Goal: Information Seeking & Learning: Learn about a topic

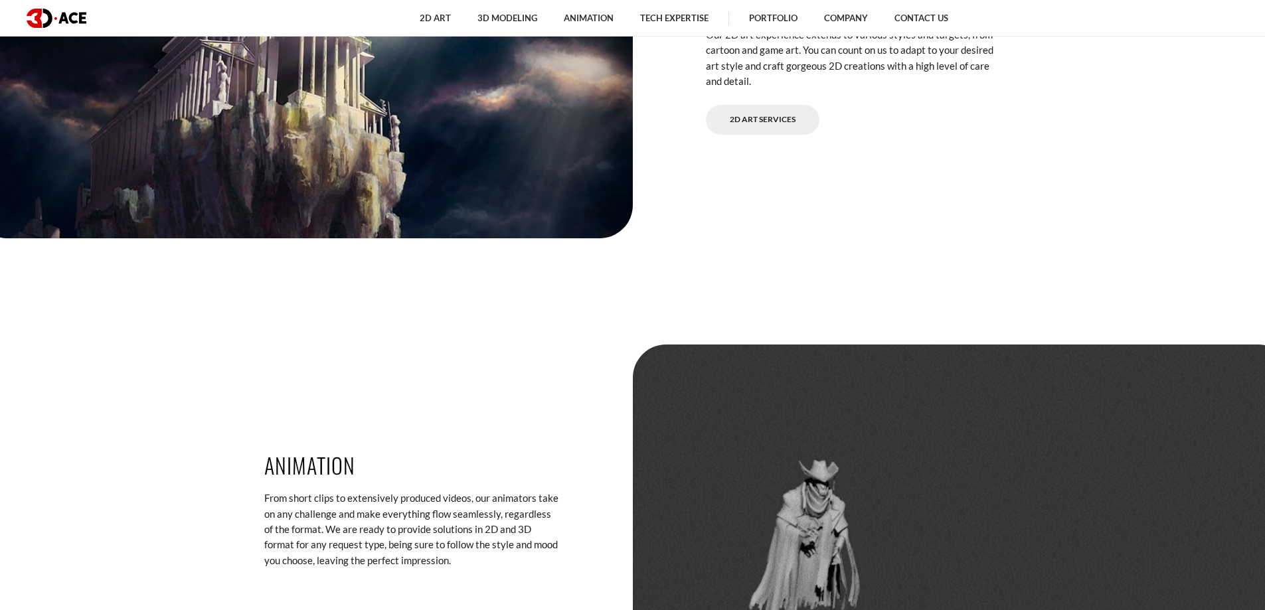
scroll to position [3055, 0]
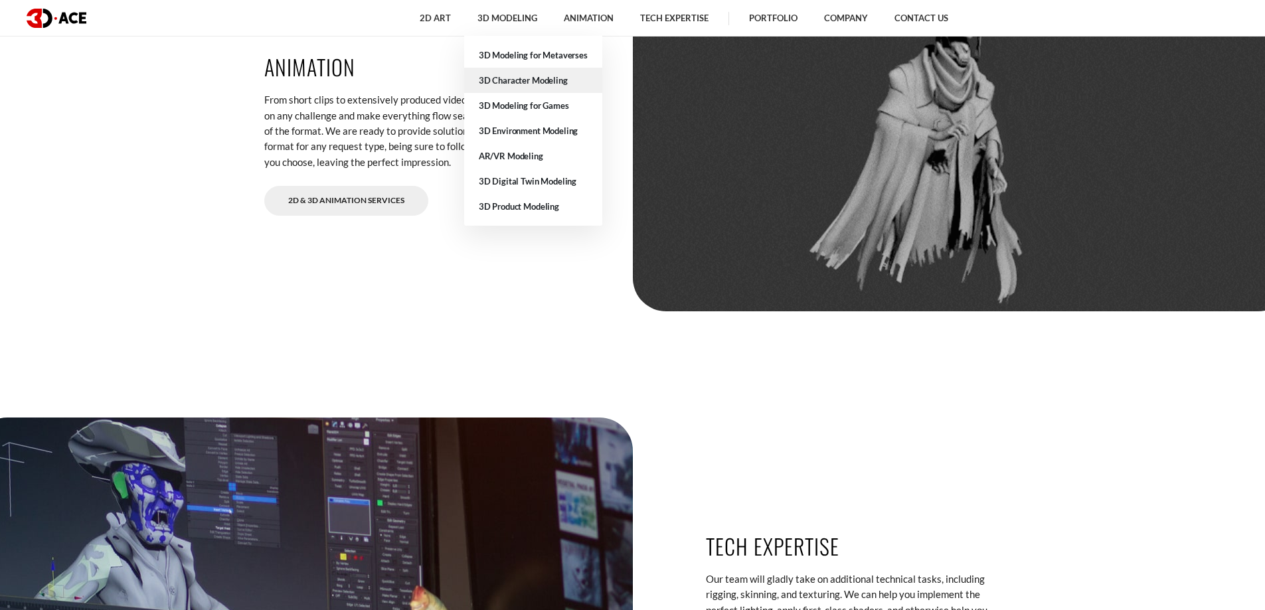
click at [515, 82] on link "3D Character Modeling" at bounding box center [533, 80] width 138 height 25
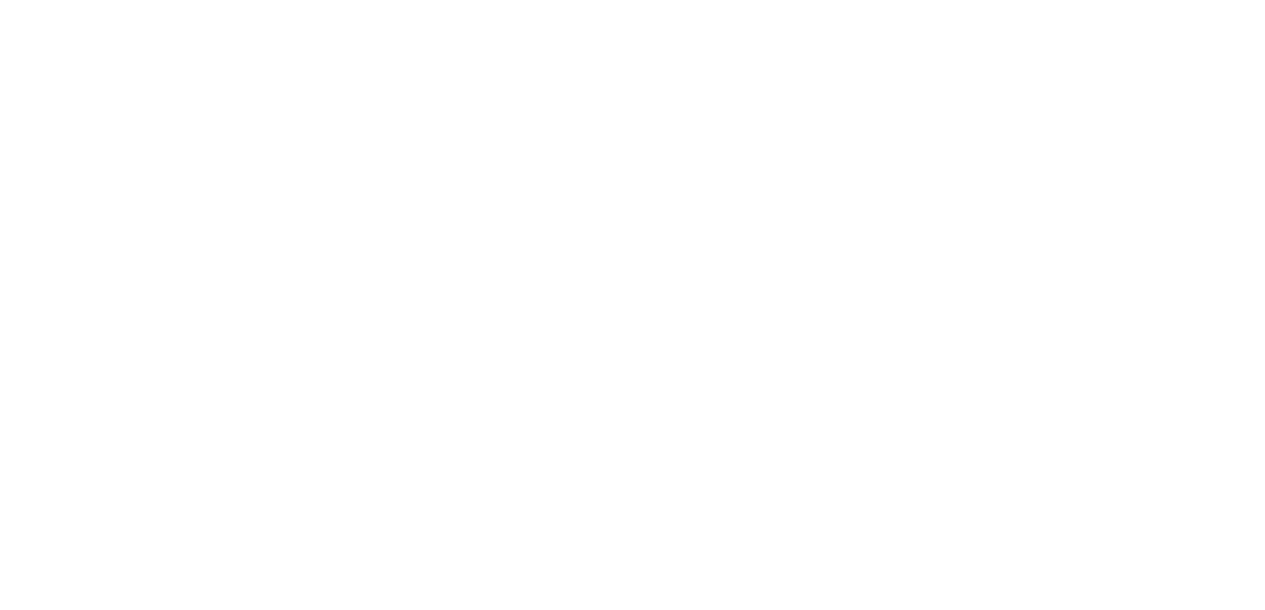
scroll to position [3454, 0]
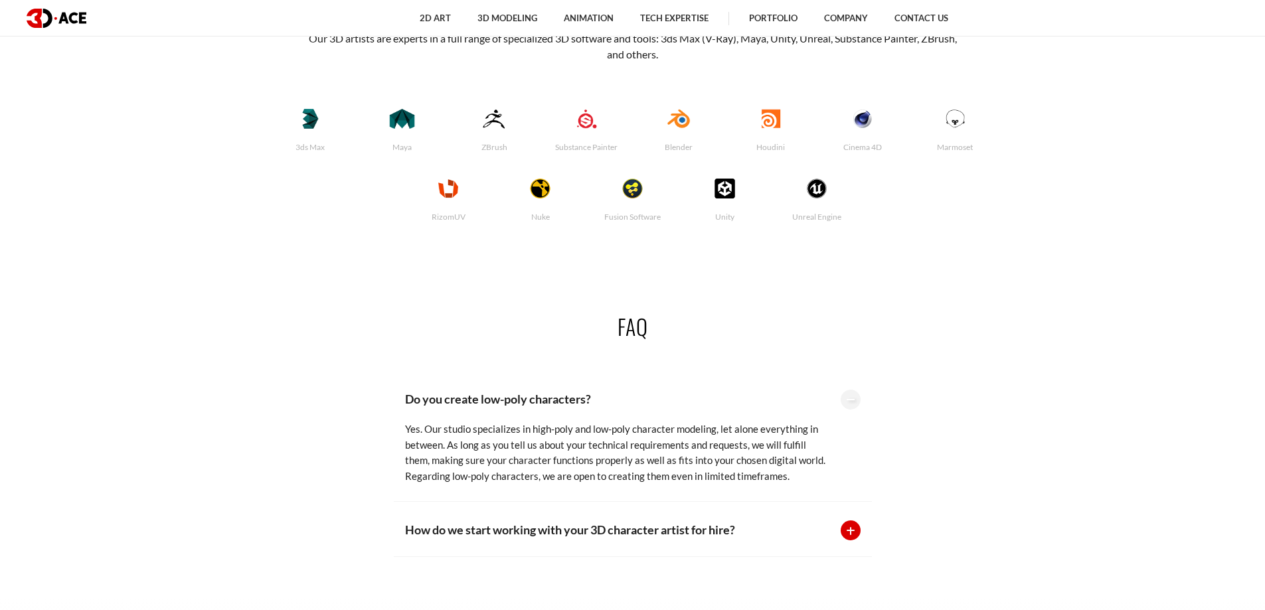
scroll to position [3034, 0]
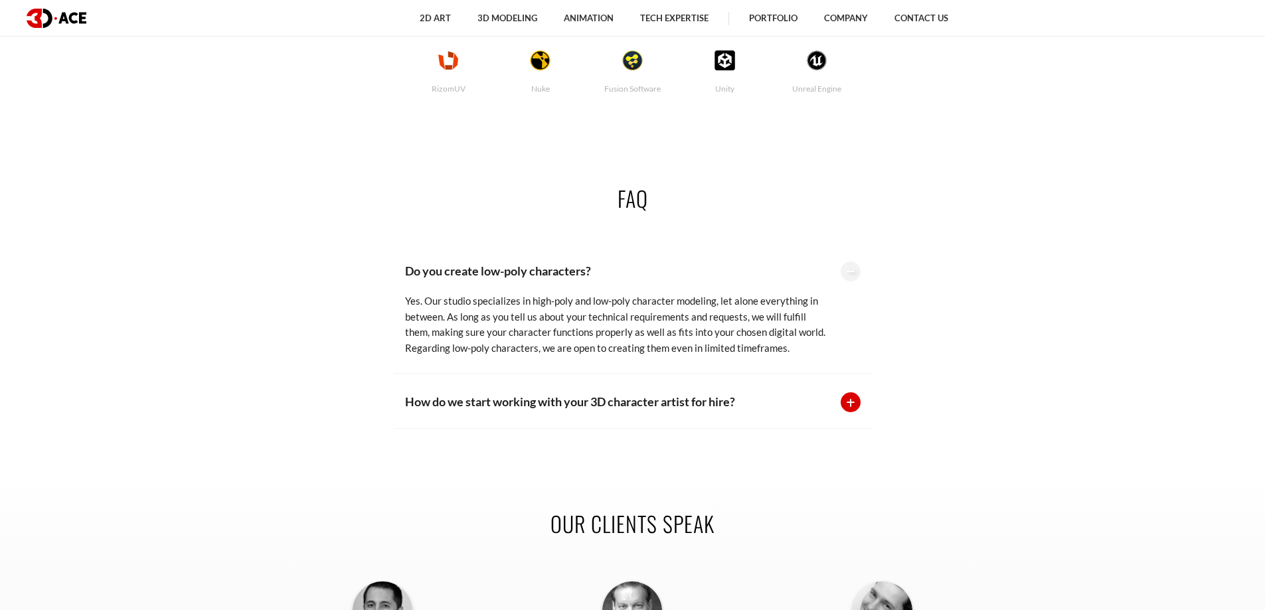
click at [569, 276] on p "Do you create low-poly characters?" at bounding box center [616, 271] width 422 height 19
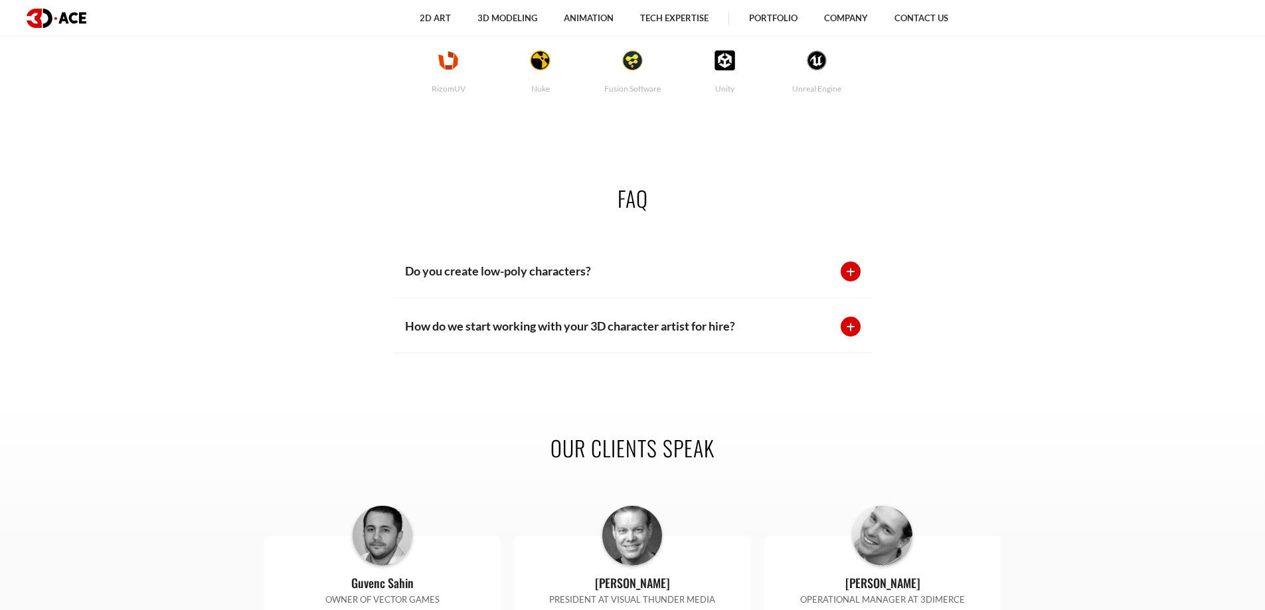
click at [648, 335] on p "How do we start working with your 3D character artist for hire?" at bounding box center [616, 326] width 422 height 19
